Goal: Information Seeking & Learning: Learn about a topic

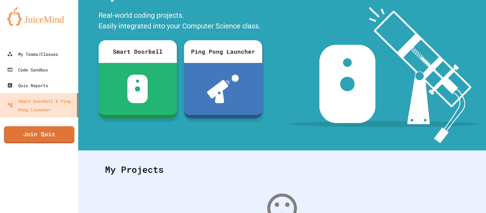
scroll to position [138, 0]
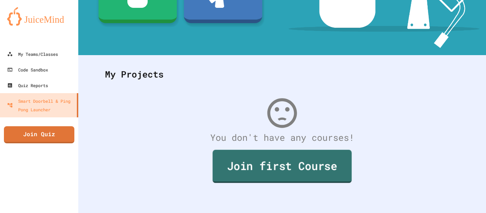
click at [260, 164] on link "Join first Course" at bounding box center [282, 166] width 139 height 33
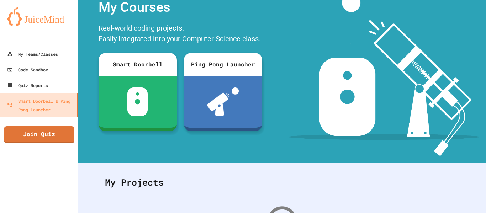
scroll to position [28, 0]
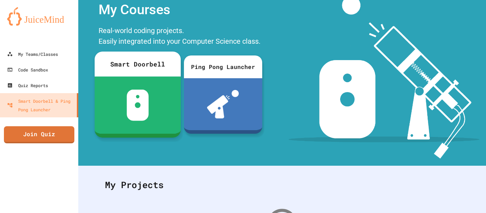
click at [141, 98] on img at bounding box center [137, 105] width 22 height 31
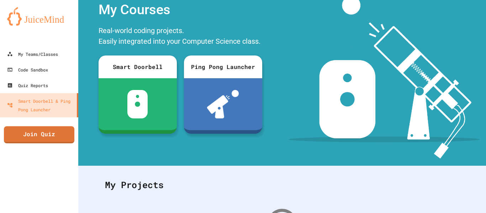
scroll to position [227, 0]
click at [57, 58] on div "My Teams/Classes" at bounding box center [32, 54] width 52 height 9
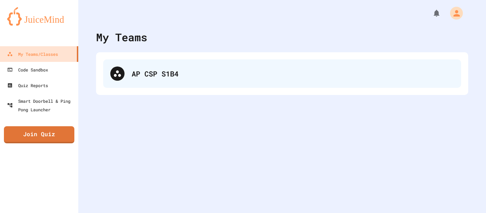
click at [176, 81] on div "AP CSP S1B4" at bounding box center [282, 73] width 358 height 28
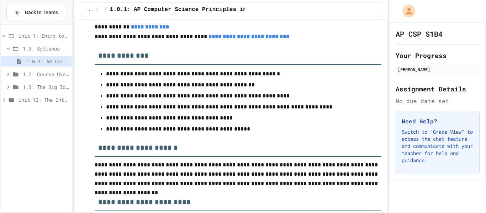
scroll to position [200, 0]
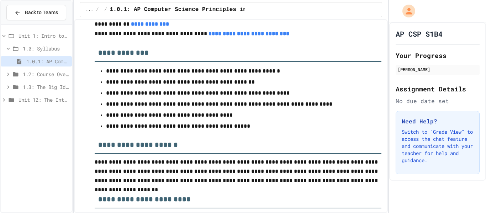
click at [263, 35] on link "**********" at bounding box center [248, 33] width 81 height 5
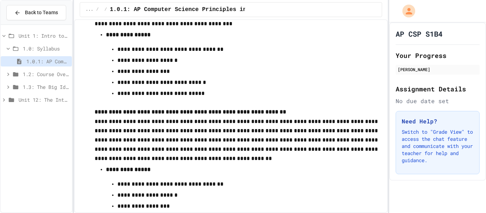
scroll to position [4352, 0]
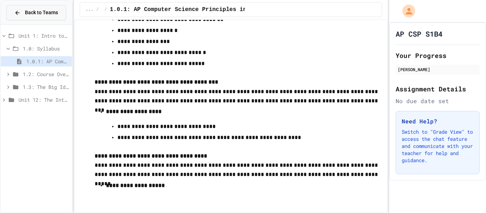
click at [38, 10] on span "Back to Teams" at bounding box center [41, 12] width 33 height 7
